Goal: Transaction & Acquisition: Obtain resource

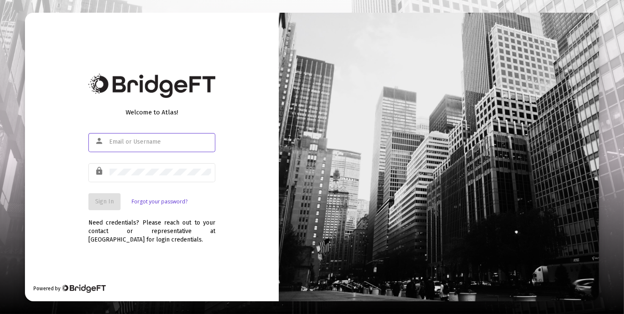
type input "[PERSON_NAME][EMAIL_ADDRESS][DOMAIN_NAME]"
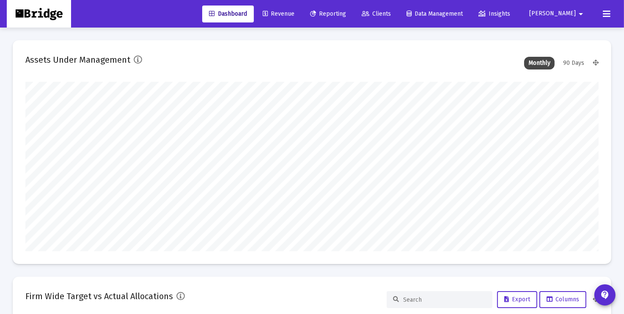
type input "[DATE]"
click at [346, 14] on span "Reporting" at bounding box center [328, 13] width 36 height 7
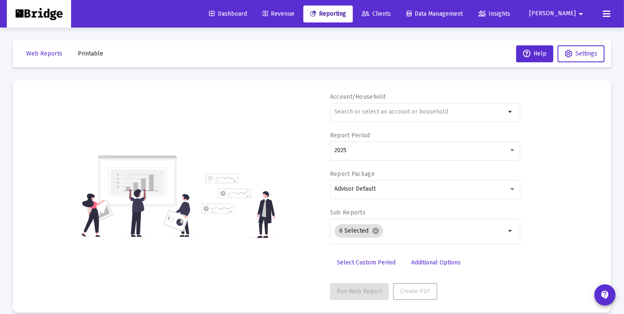
click at [510, 12] on span "Insights" at bounding box center [495, 13] width 32 height 7
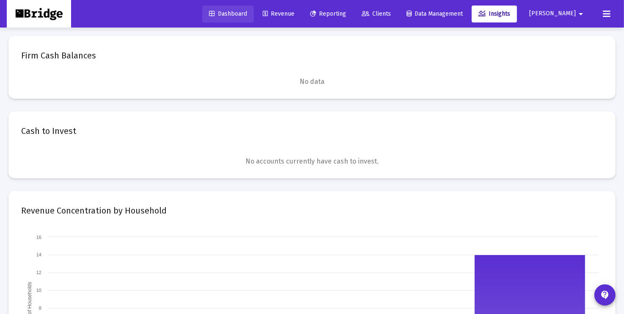
click at [247, 11] on span "Dashboard" at bounding box center [228, 13] width 38 height 7
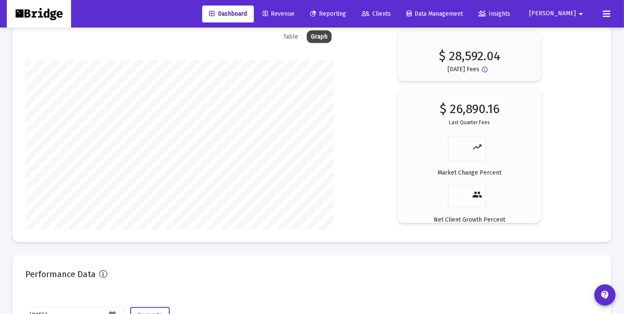
scroll to position [1498, 0]
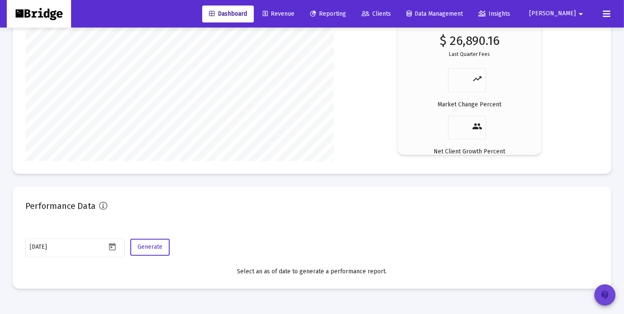
click at [603, 291] on mat-icon "contact_support" at bounding box center [605, 294] width 10 height 10
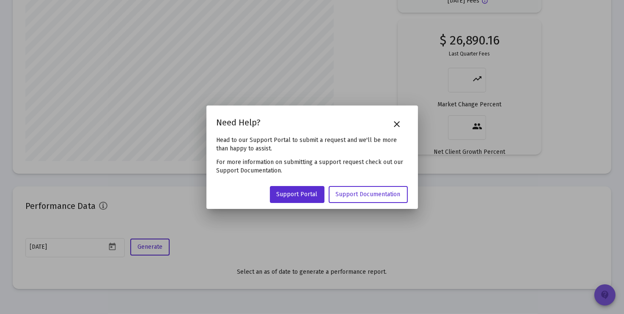
scroll to position [0, 0]
click at [399, 124] on mat-icon "close" at bounding box center [397, 124] width 10 height 10
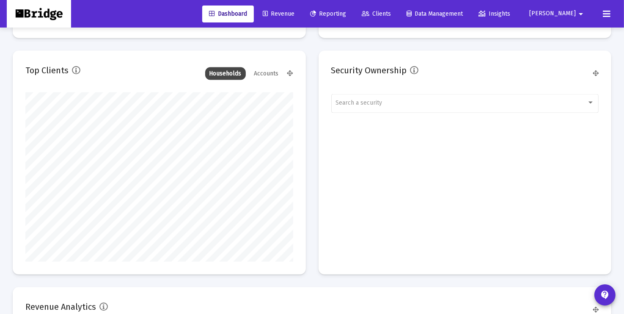
click at [510, 13] on span "Insights" at bounding box center [495, 13] width 32 height 7
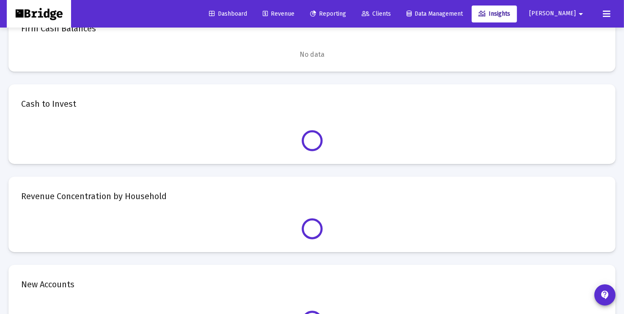
scroll to position [774, 0]
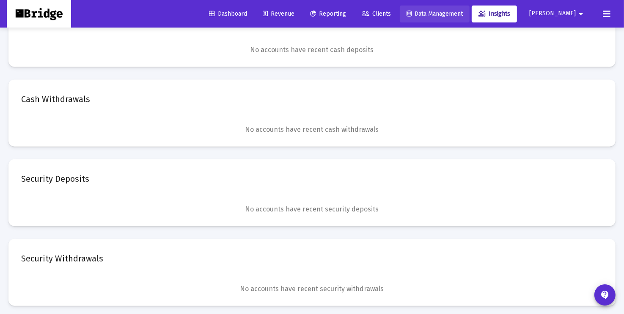
click at [457, 10] on span "Data Management" at bounding box center [435, 13] width 56 height 7
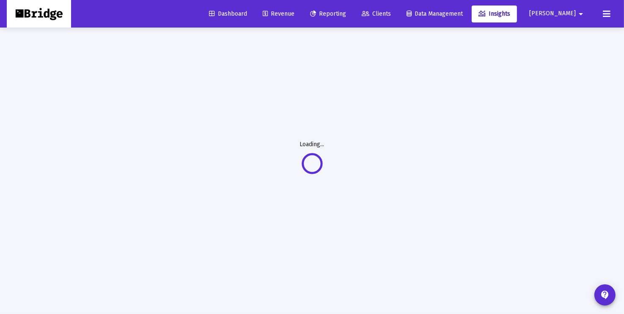
scroll to position [27, 0]
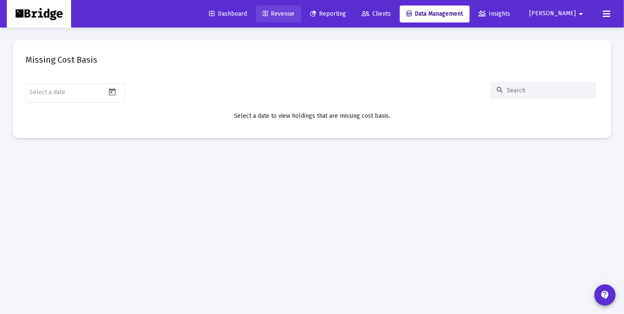
click at [295, 14] on span "Revenue" at bounding box center [279, 13] width 32 height 7
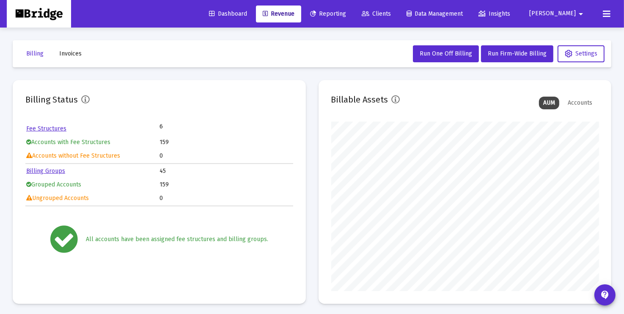
scroll to position [169, 267]
click at [346, 13] on span "Reporting" at bounding box center [328, 13] width 36 height 7
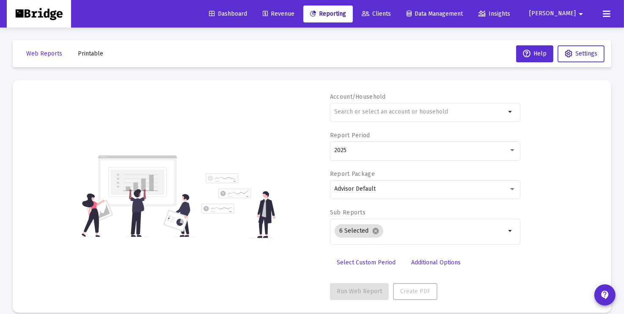
click at [586, 53] on span "Settings" at bounding box center [587, 53] width 22 height 7
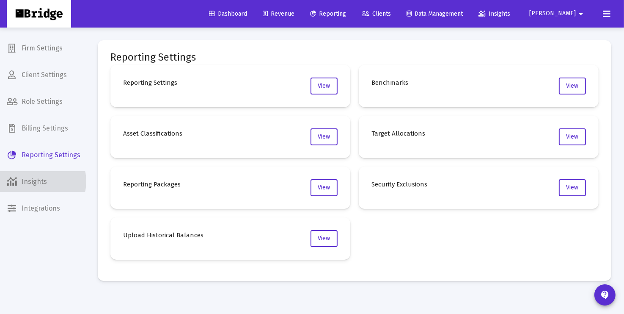
click at [40, 181] on span "Insights" at bounding box center [43, 181] width 87 height 20
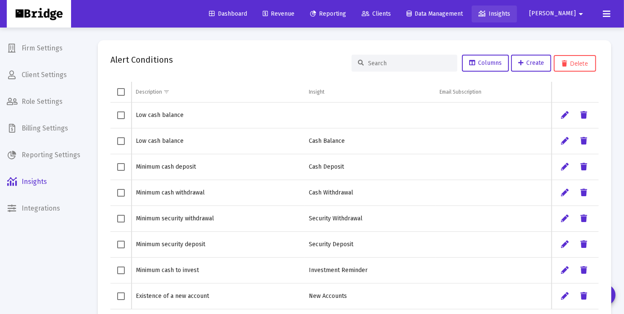
click at [510, 13] on span "Insights" at bounding box center [495, 13] width 32 height 7
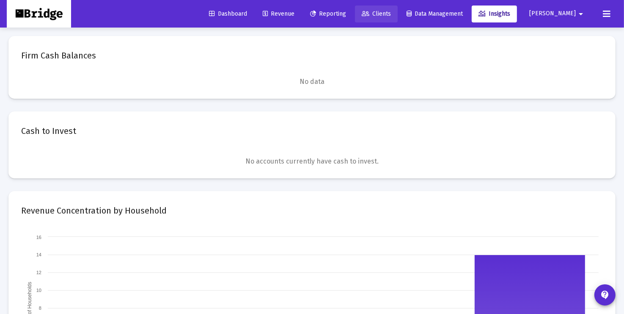
click at [391, 13] on span "Clients" at bounding box center [376, 13] width 29 height 7
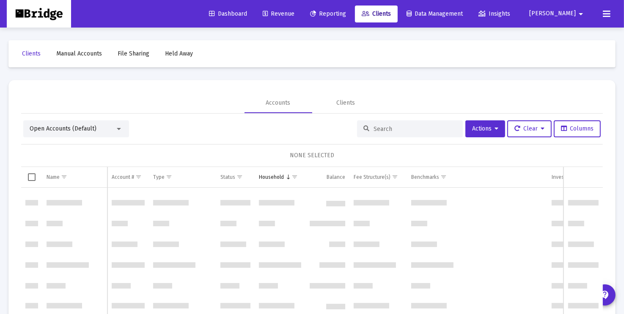
scroll to position [421, 0]
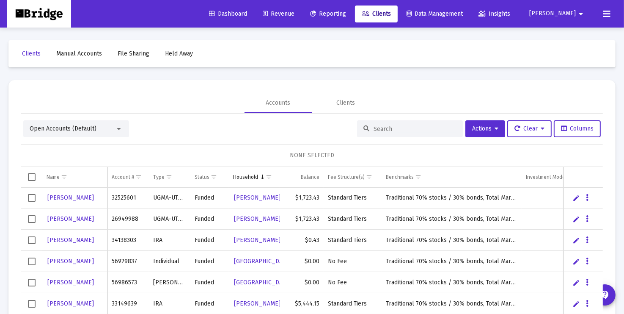
click at [111, 129] on div "Open Accounts (Default)" at bounding box center [72, 128] width 85 height 8
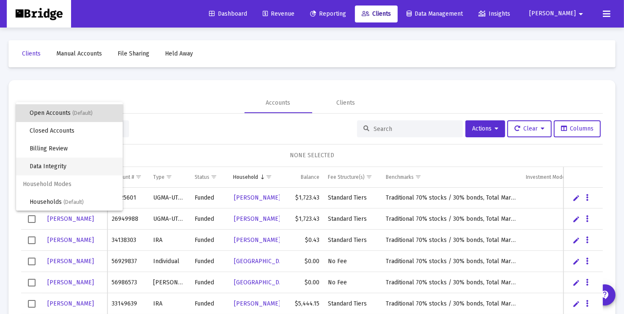
scroll to position [0, 0]
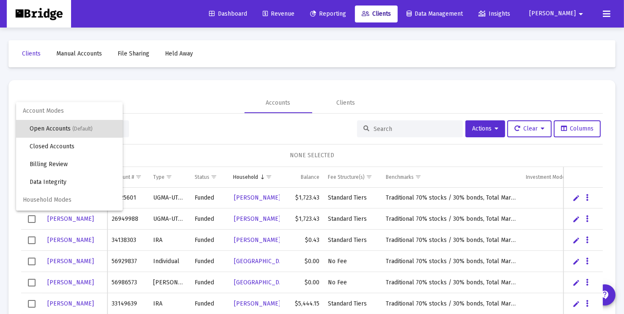
click at [83, 52] on div at bounding box center [312, 157] width 624 height 314
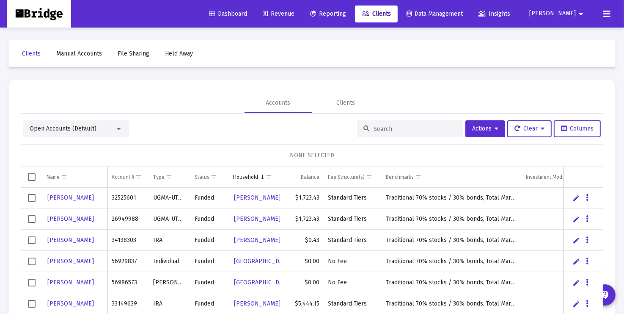
click at [82, 53] on span "Manual Accounts" at bounding box center [79, 53] width 46 height 7
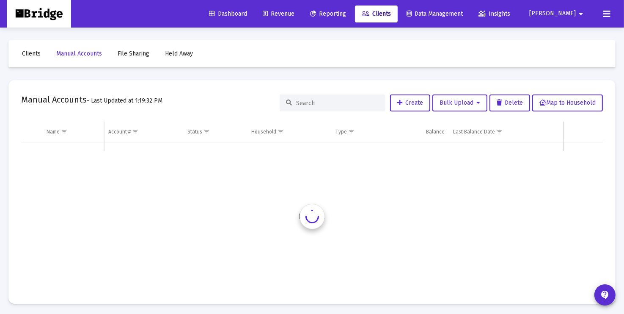
click at [139, 53] on span "File Sharing" at bounding box center [134, 53] width 32 height 7
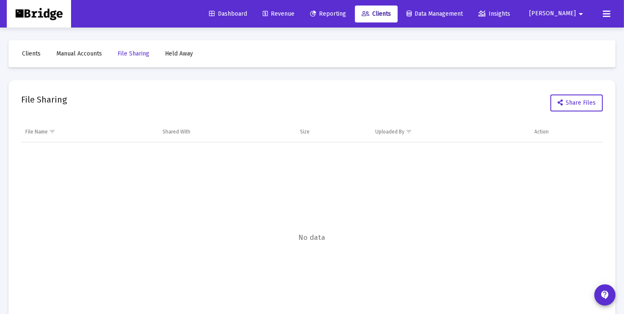
click at [175, 51] on span "Held Away" at bounding box center [179, 53] width 28 height 7
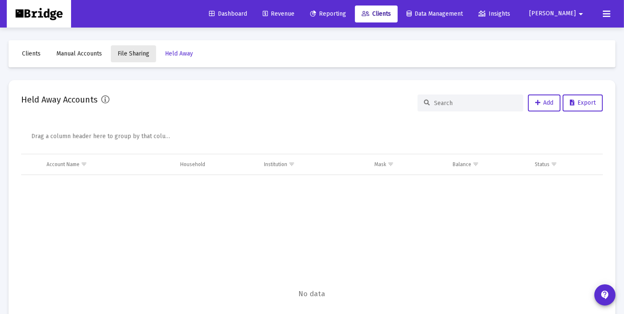
click at [145, 50] on span "File Sharing" at bounding box center [134, 53] width 32 height 7
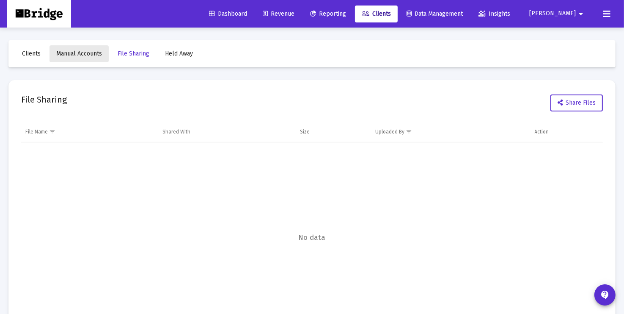
click at [84, 54] on span "Manual Accounts" at bounding box center [79, 53] width 46 height 7
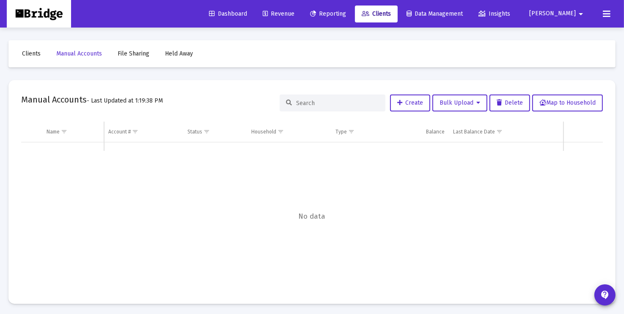
click at [34, 53] on span "Clients" at bounding box center [31, 53] width 19 height 7
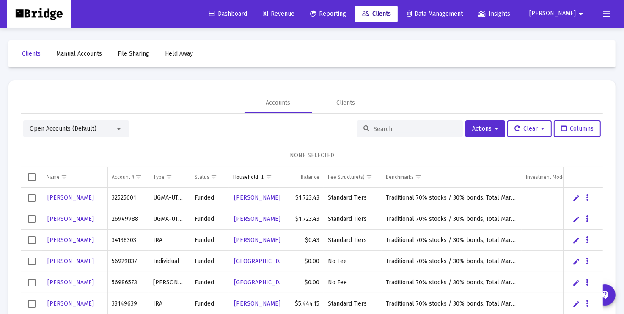
click at [120, 128] on div at bounding box center [119, 129] width 4 height 2
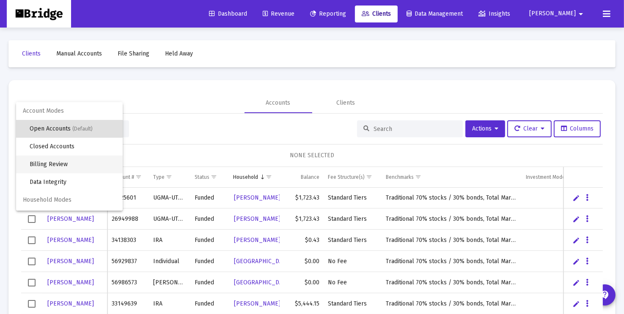
scroll to position [16, 0]
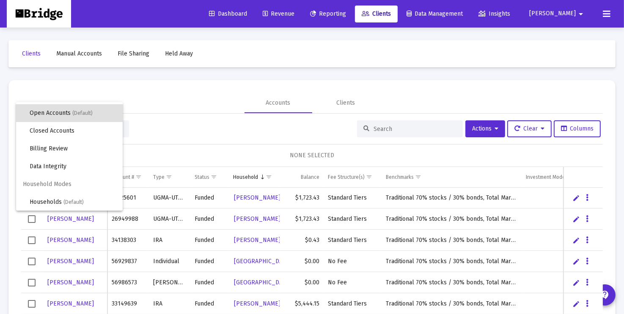
click at [192, 89] on div at bounding box center [312, 157] width 624 height 314
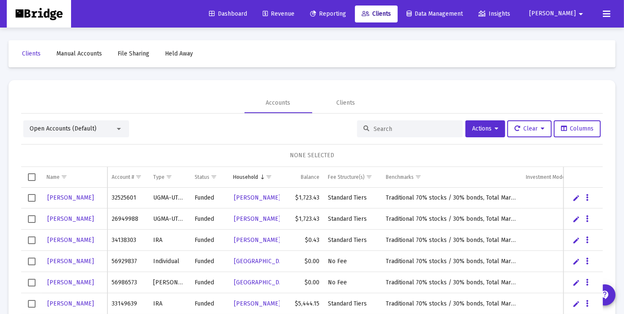
click at [247, 15] on span "Dashboard" at bounding box center [228, 13] width 38 height 7
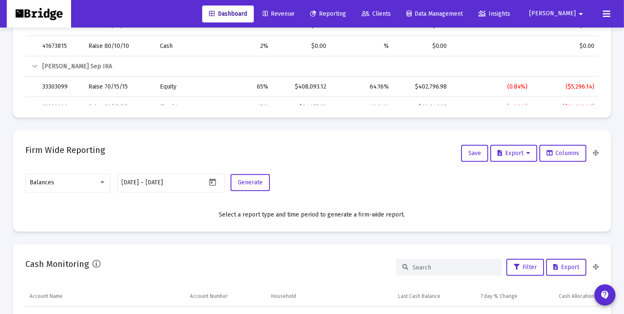
scroll to position [443, 0]
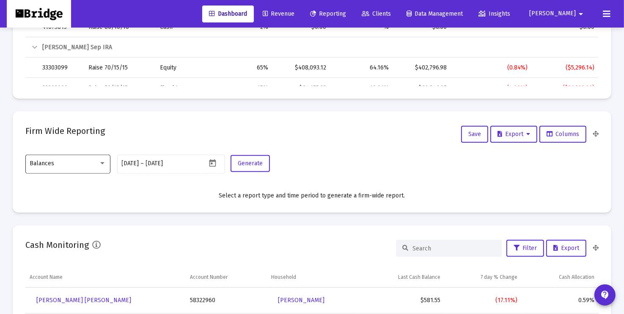
click at [80, 163] on div "Balances" at bounding box center [64, 163] width 69 height 7
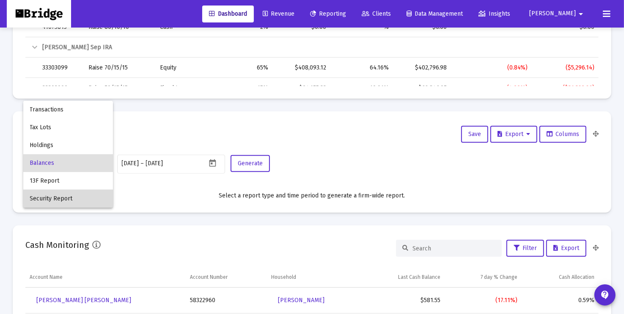
click at [65, 196] on span "Security Report" at bounding box center [68, 199] width 76 height 18
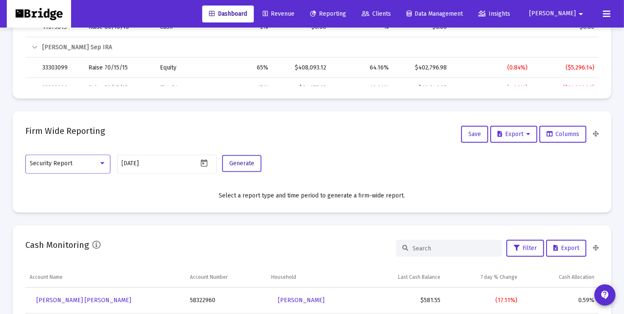
click at [234, 165] on span "Generate" at bounding box center [241, 163] width 25 height 7
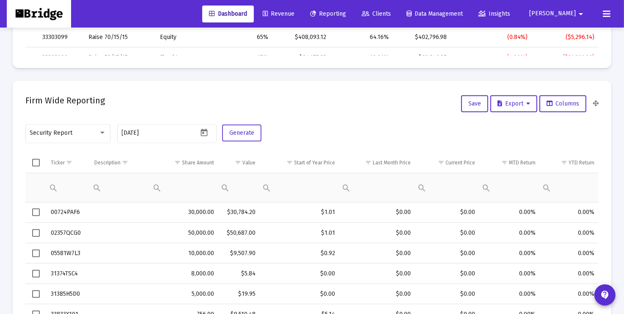
scroll to position [475, 0]
click at [562, 102] on span "Columns" at bounding box center [563, 102] width 33 height 7
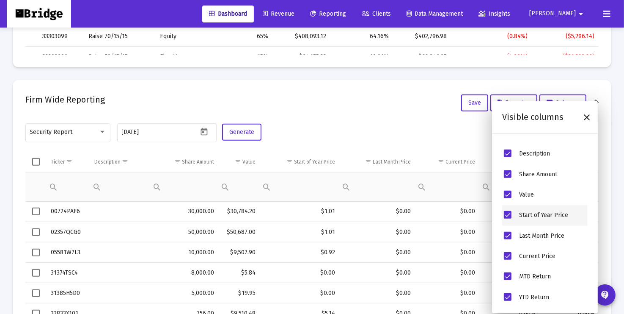
scroll to position [0, 0]
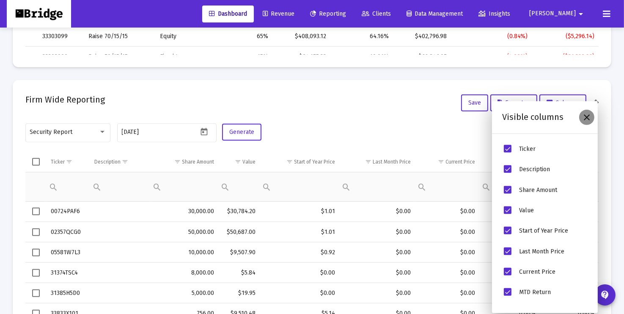
click at [587, 117] on icon "Close" at bounding box center [587, 117] width 10 height 10
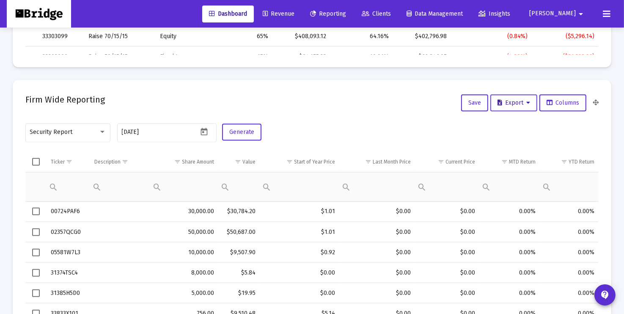
click at [504, 104] on span "Export" at bounding box center [514, 102] width 33 height 7
click at [507, 123] on button "Export All Rows" at bounding box center [517, 124] width 58 height 20
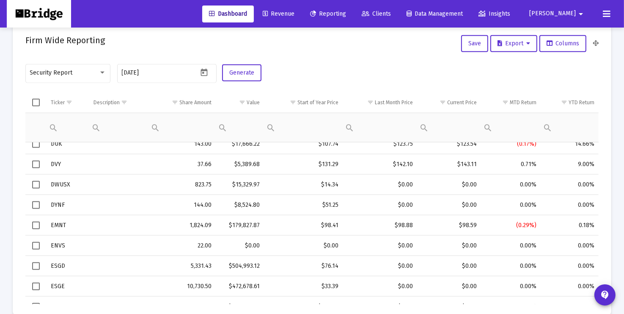
scroll to position [1593, 0]
click at [391, 57] on mat-card "Firm Wide Reporting Save Export Columns Security Report 2025-10-03 Generate Tic…" at bounding box center [312, 169] width 599 height 296
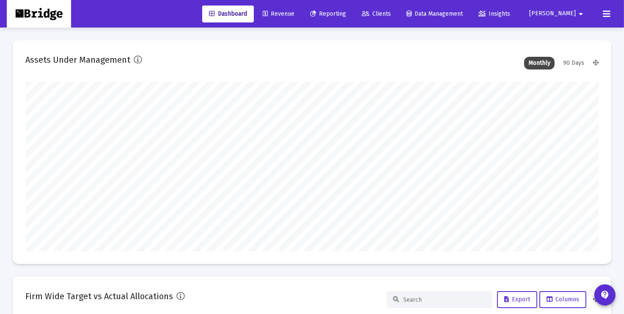
scroll to position [383, 0]
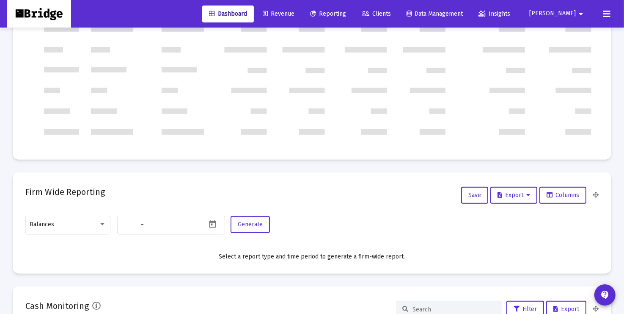
type input "[DATE]"
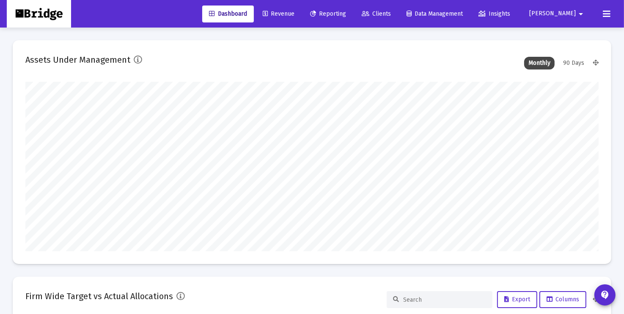
scroll to position [169, 267]
click at [607, 12] on icon at bounding box center [607, 14] width 8 height 10
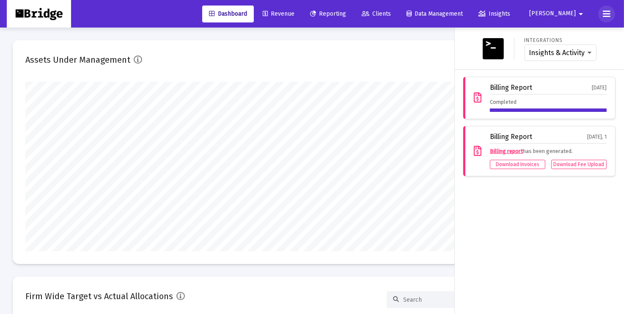
click at [607, 12] on icon at bounding box center [607, 14] width 8 height 10
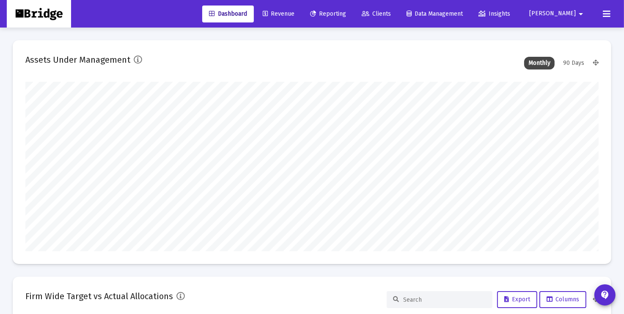
click at [578, 13] on mat-icon "arrow_drop_down" at bounding box center [581, 14] width 10 height 17
click at [575, 36] on span "Settings" at bounding box center [577, 36] width 25 height 20
type input "[DATE]"
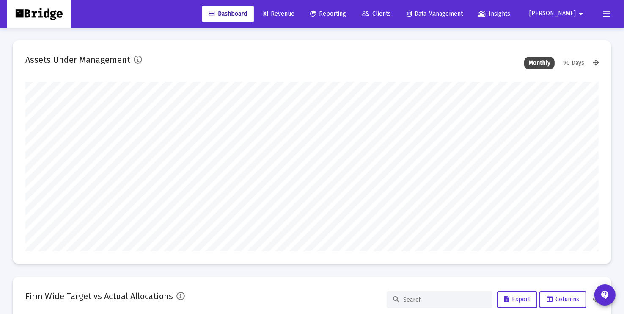
type input "[DATE]"
click at [581, 14] on mat-icon "arrow_drop_down" at bounding box center [581, 14] width 10 height 17
click at [570, 58] on button "Logout" at bounding box center [571, 56] width 50 height 20
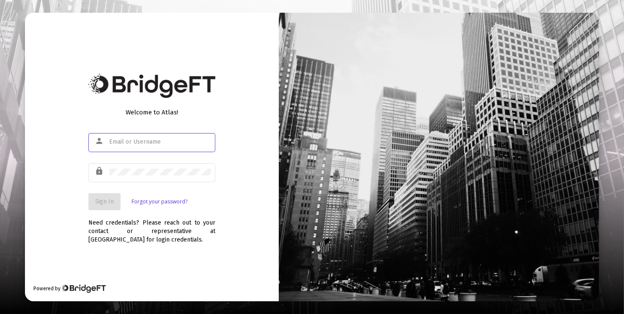
type input "[PERSON_NAME][EMAIL_ADDRESS][DOMAIN_NAME]"
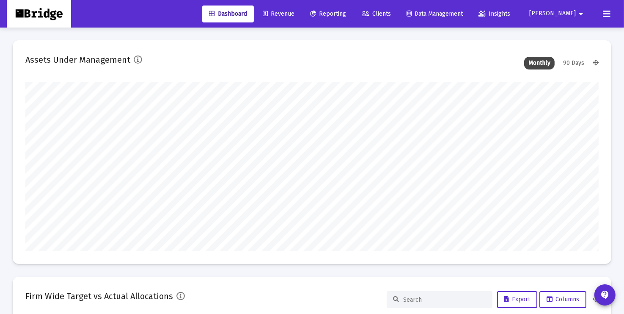
type input "[DATE]"
click at [346, 12] on span "Reporting" at bounding box center [328, 13] width 36 height 7
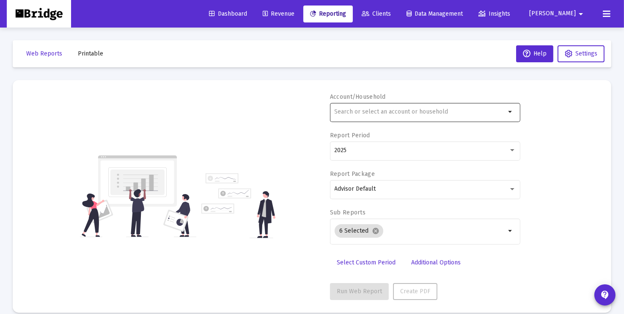
click at [359, 112] on input "text" at bounding box center [420, 111] width 171 height 7
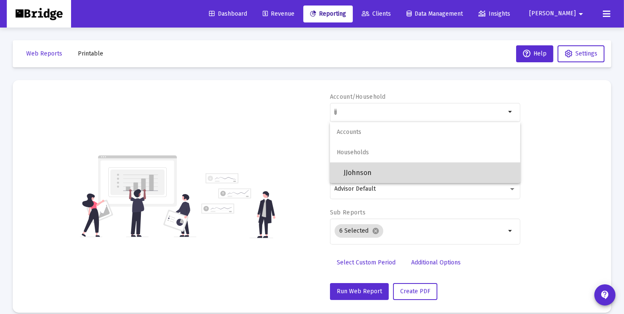
click at [356, 173] on span "JJohnson" at bounding box center [429, 172] width 170 height 20
type input "JJohnson"
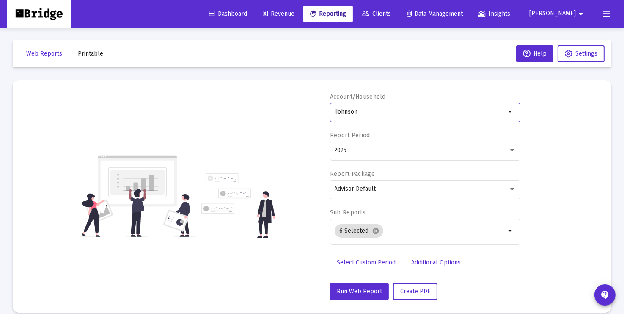
scroll to position [11, 0]
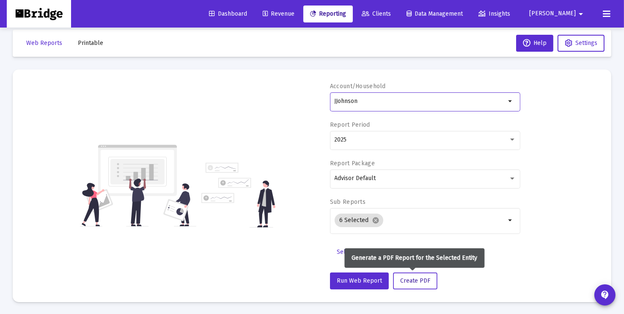
click at [422, 278] on span "Create PDF" at bounding box center [415, 280] width 30 height 7
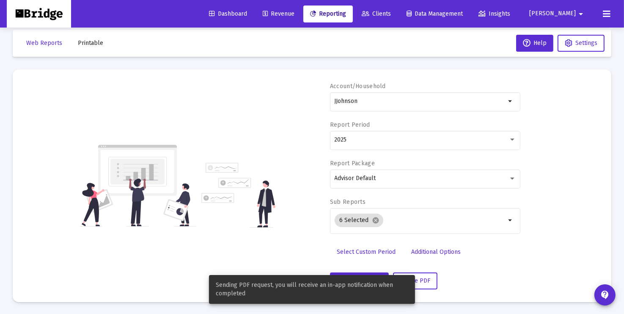
click at [493, 252] on div "Select Custom Period Additional Options" at bounding box center [425, 254] width 190 height 22
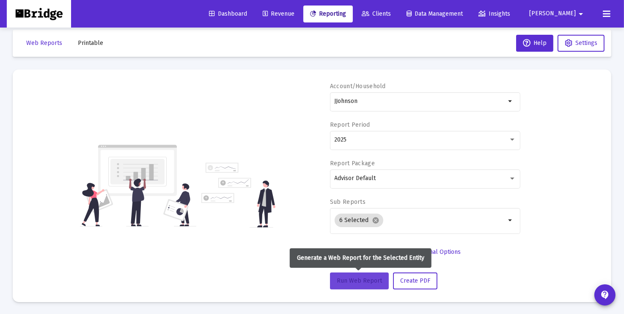
click at [350, 281] on span "Run Web Report" at bounding box center [359, 280] width 45 height 7
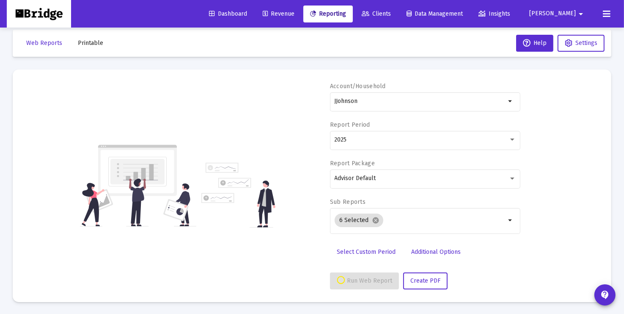
select select "View all"
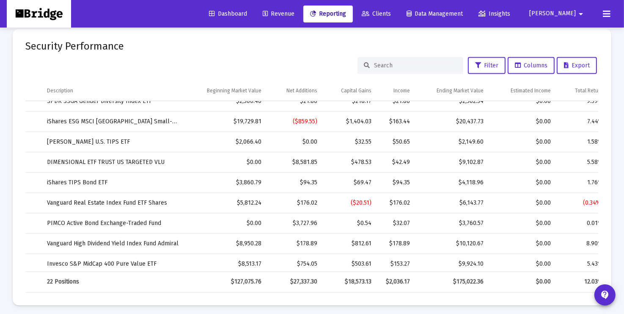
scroll to position [0, 44]
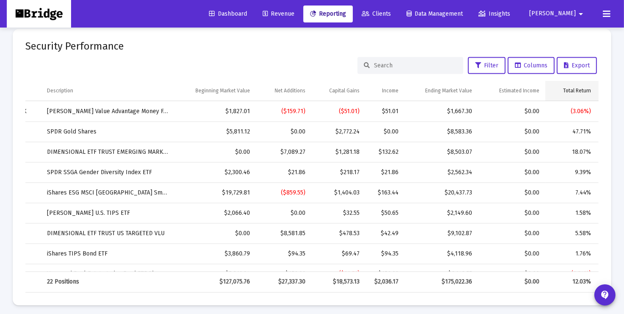
click at [580, 91] on div "Total Return" at bounding box center [577, 90] width 28 height 7
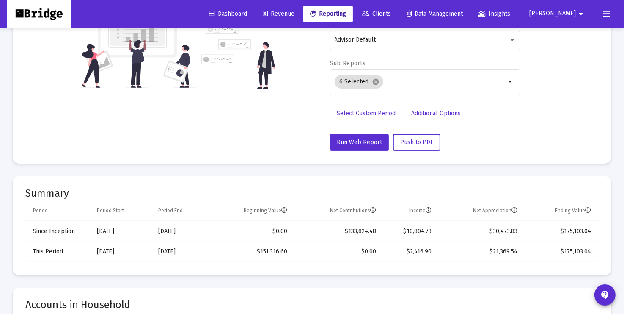
scroll to position [0, 0]
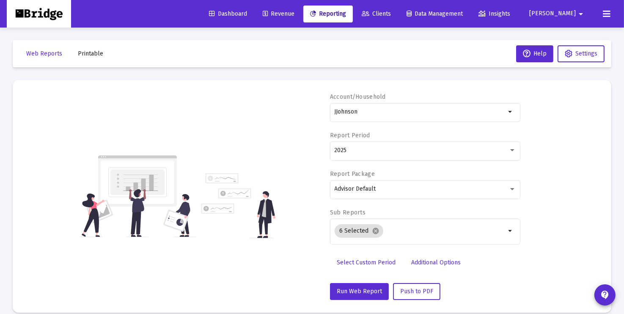
click at [94, 53] on span "Printable" at bounding box center [90, 53] width 25 height 7
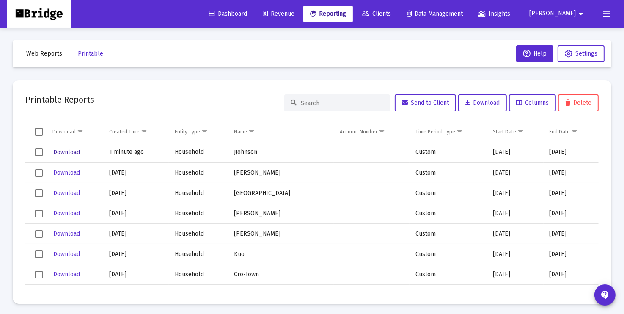
click at [67, 151] on span "Download" at bounding box center [66, 152] width 27 height 7
